Goal: Navigation & Orientation: Go to known website

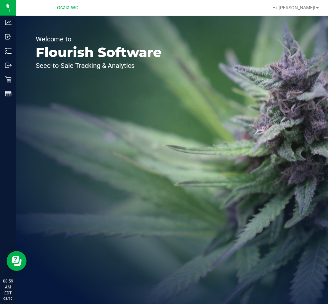
click at [87, 163] on div "Welcome to Flourish Software Seed-to-Sale Tracking & Analytics" at bounding box center [98, 160] width 165 height 288
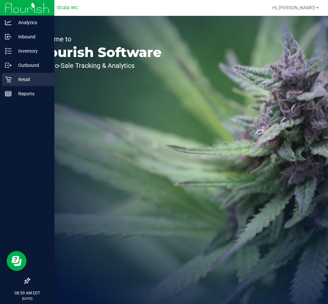
click at [11, 80] on icon at bounding box center [8, 79] width 7 height 7
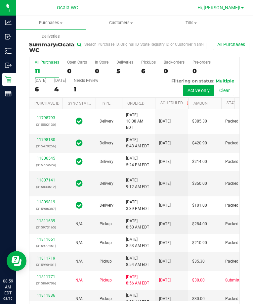
click at [231, 8] on span "Hi, [PERSON_NAME]!" at bounding box center [219, 7] width 43 height 5
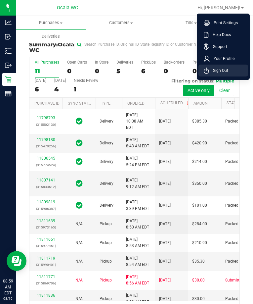
click at [226, 72] on span "Sign Out" at bounding box center [218, 70] width 19 height 7
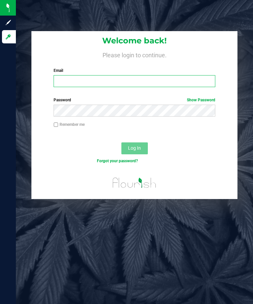
click at [82, 82] on input "Email" at bounding box center [135, 81] width 162 height 12
type input "[EMAIL_ADDRESS][DOMAIN_NAME]"
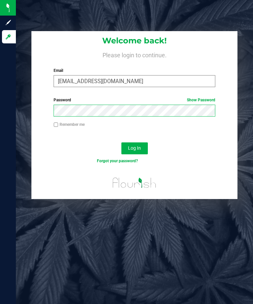
click at [121, 142] on button "Log In" at bounding box center [134, 148] width 26 height 12
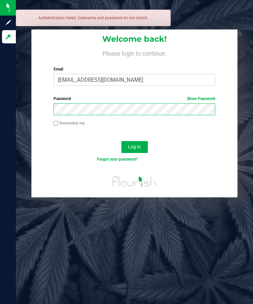
click at [121, 141] on button "Log In" at bounding box center [134, 147] width 26 height 12
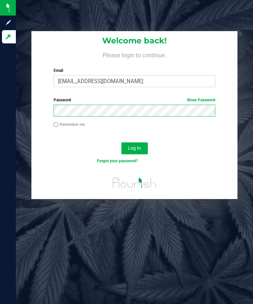
click at [121, 142] on button "Log In" at bounding box center [134, 148] width 26 height 12
